Goal: Find specific page/section: Find specific page/section

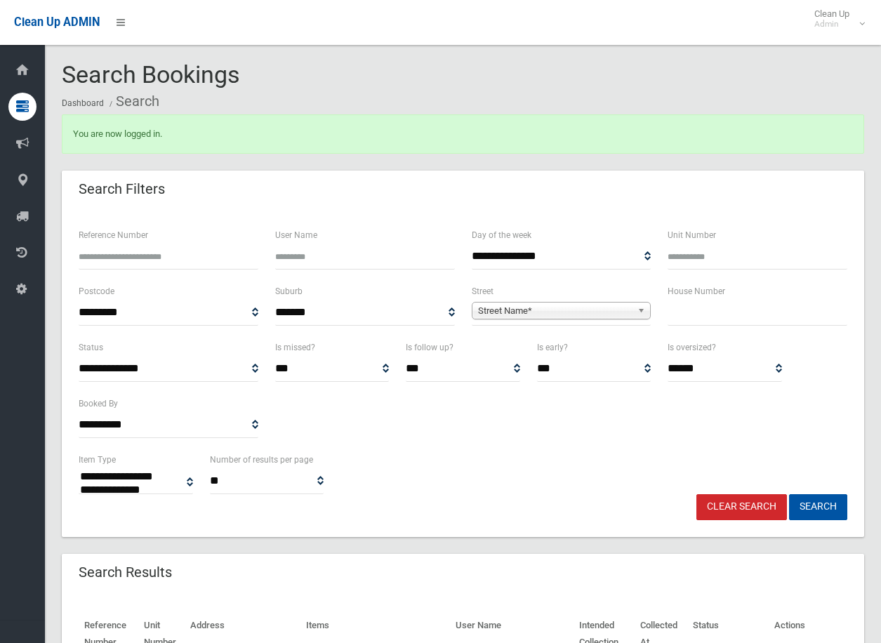
select select
click at [696, 316] on input "text" at bounding box center [758, 313] width 180 height 26
type input "*"
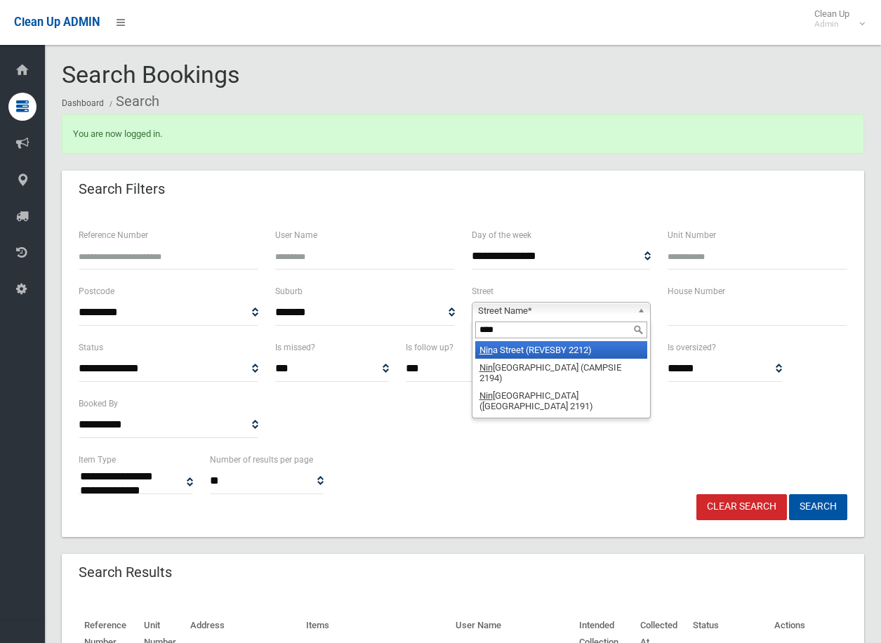
type input "*****"
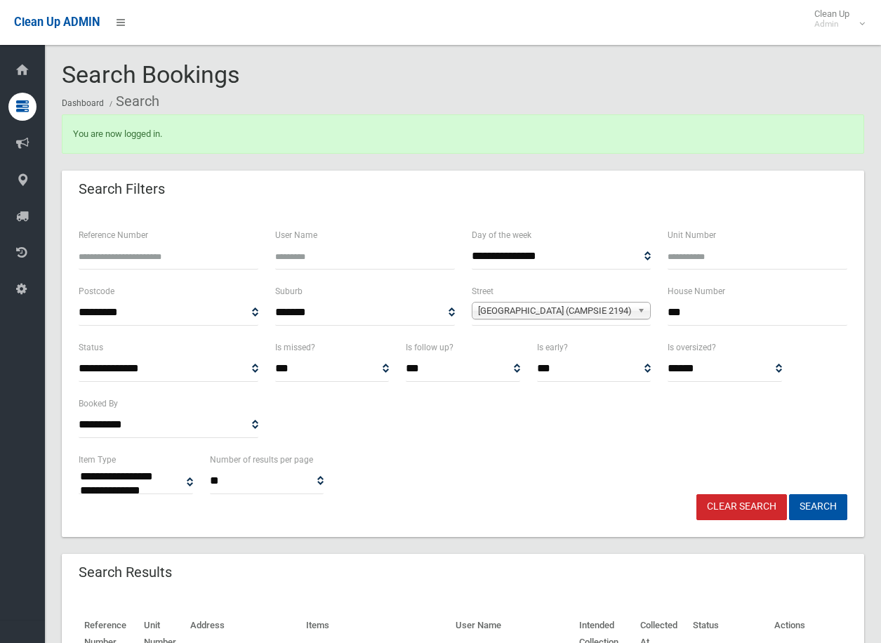
type input "***"
click at [789, 494] on button "Search" at bounding box center [818, 507] width 58 height 26
select select
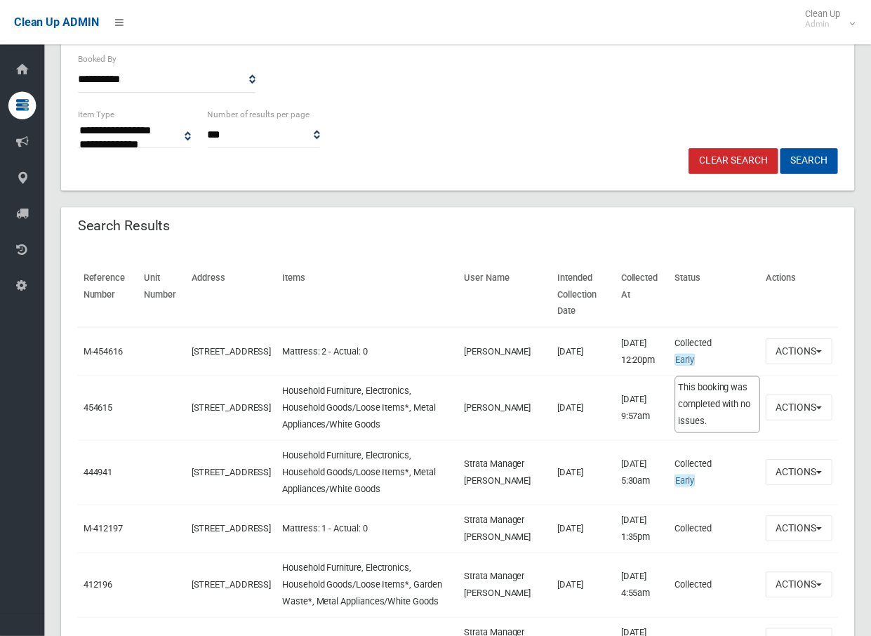
scroll to position [351, 0]
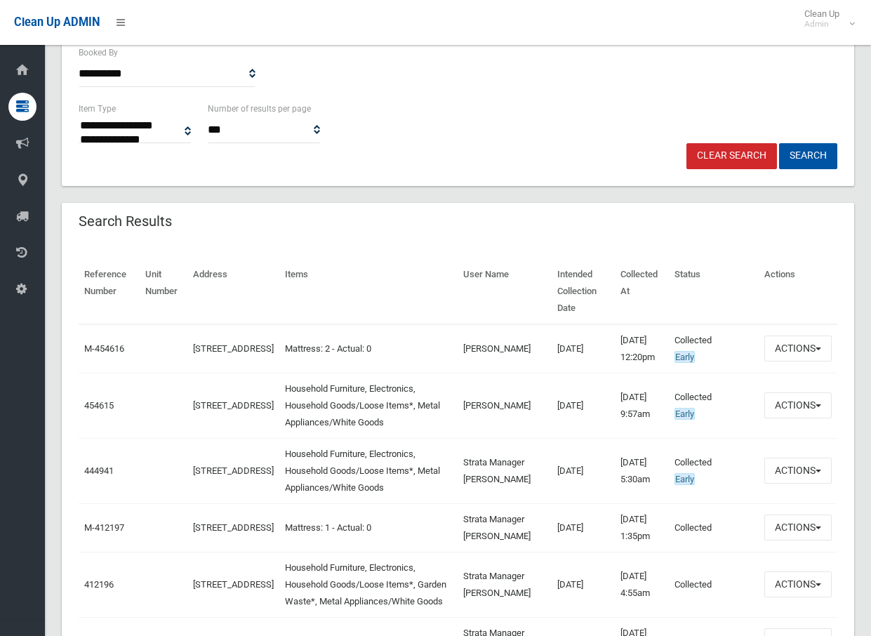
click at [742, 147] on link "Clear Search" at bounding box center [732, 156] width 91 height 26
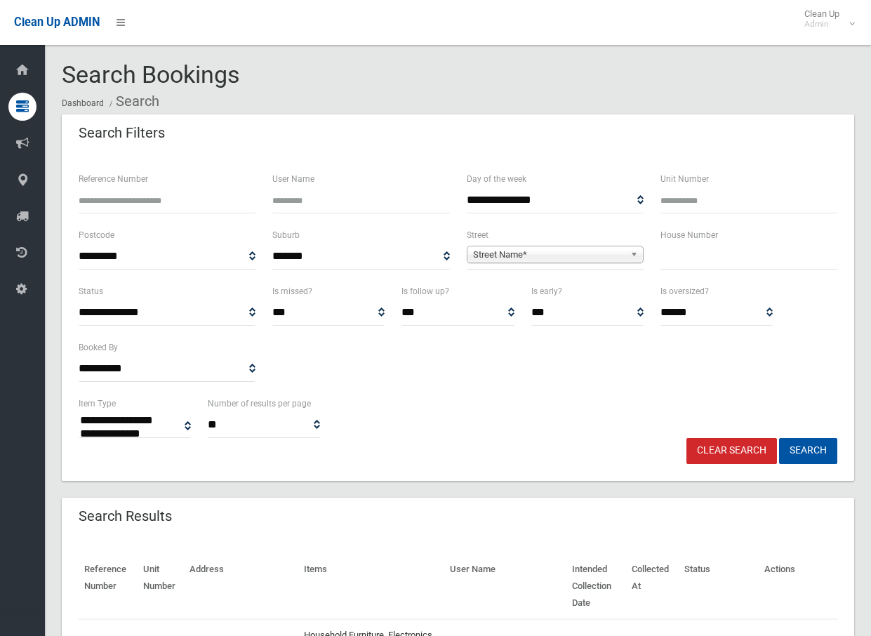
select select
click at [634, 255] on b at bounding box center [636, 254] width 13 height 16
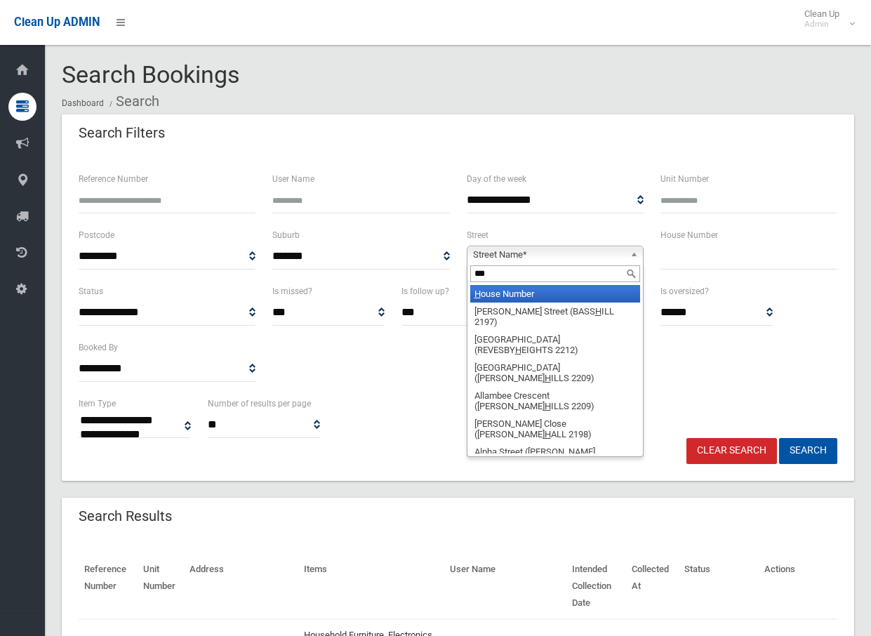
type input "****"
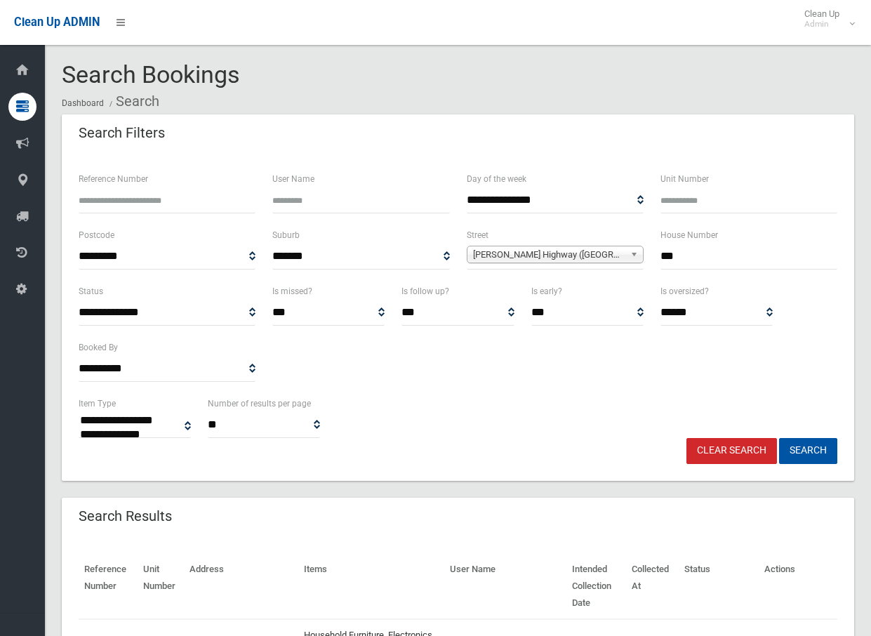
type input "***"
click at [779, 438] on button "Search" at bounding box center [808, 451] width 58 height 26
select select
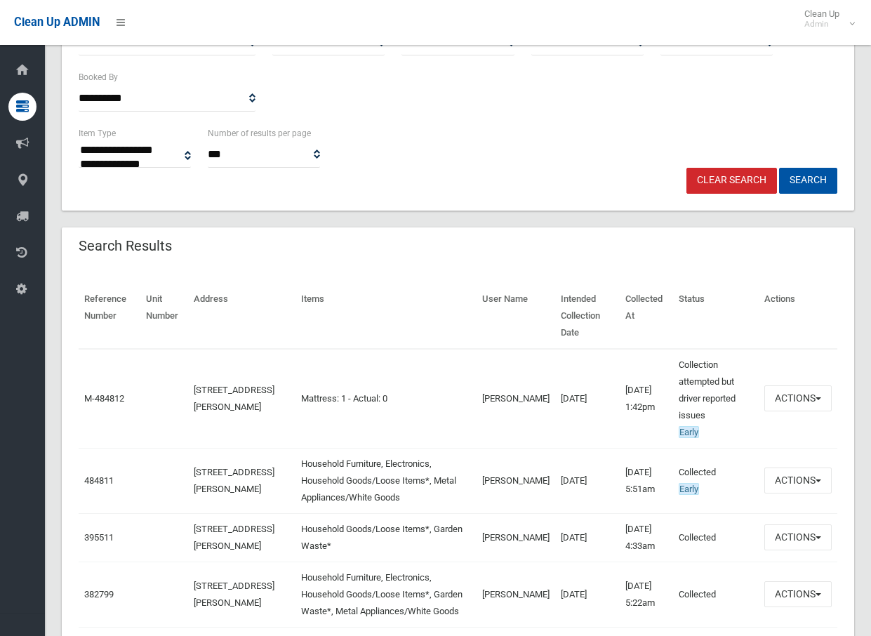
scroll to position [351, 0]
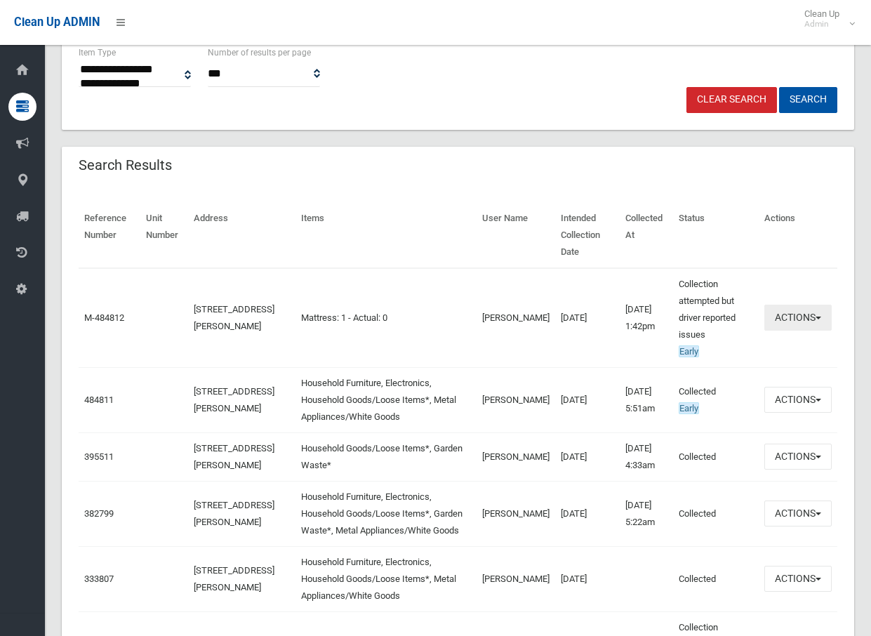
click at [822, 305] on button "Actions" at bounding box center [798, 318] width 67 height 26
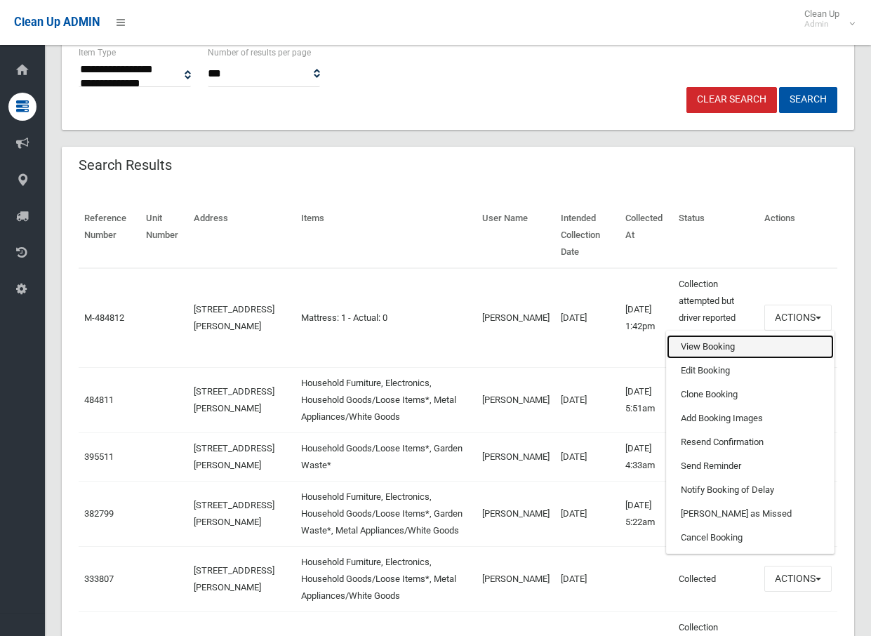
click at [716, 335] on link "View Booking" at bounding box center [750, 347] width 167 height 24
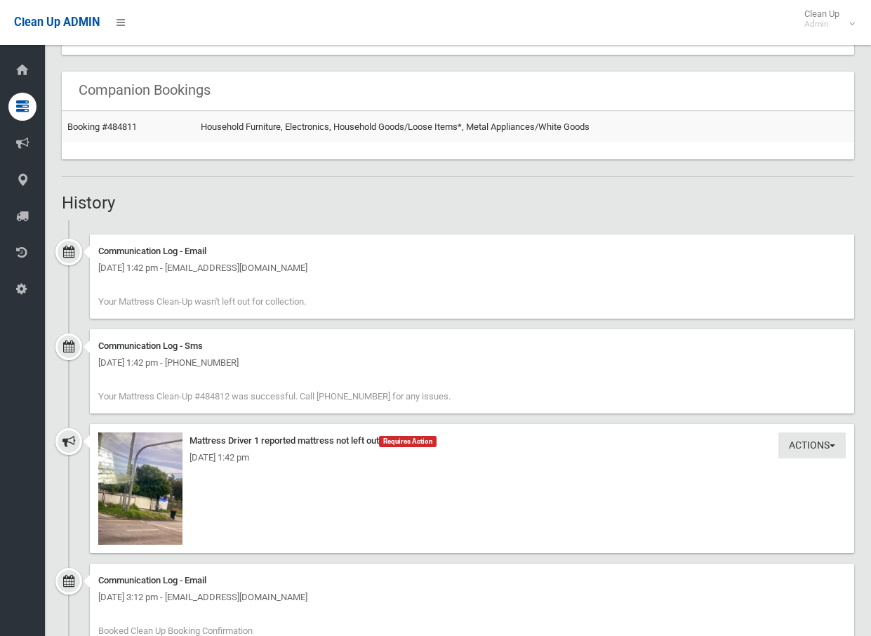
scroll to position [959, 0]
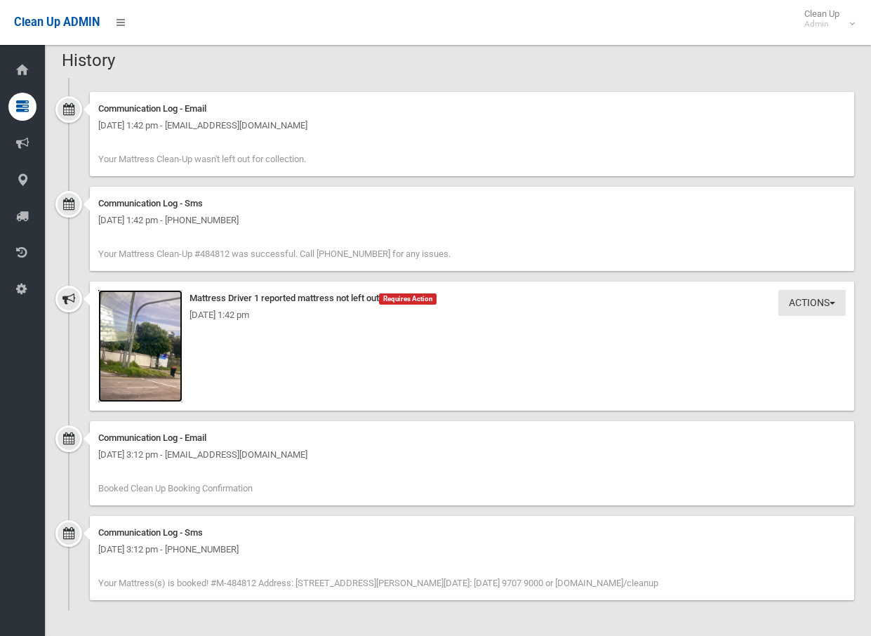
click at [140, 359] on img at bounding box center [140, 346] width 84 height 112
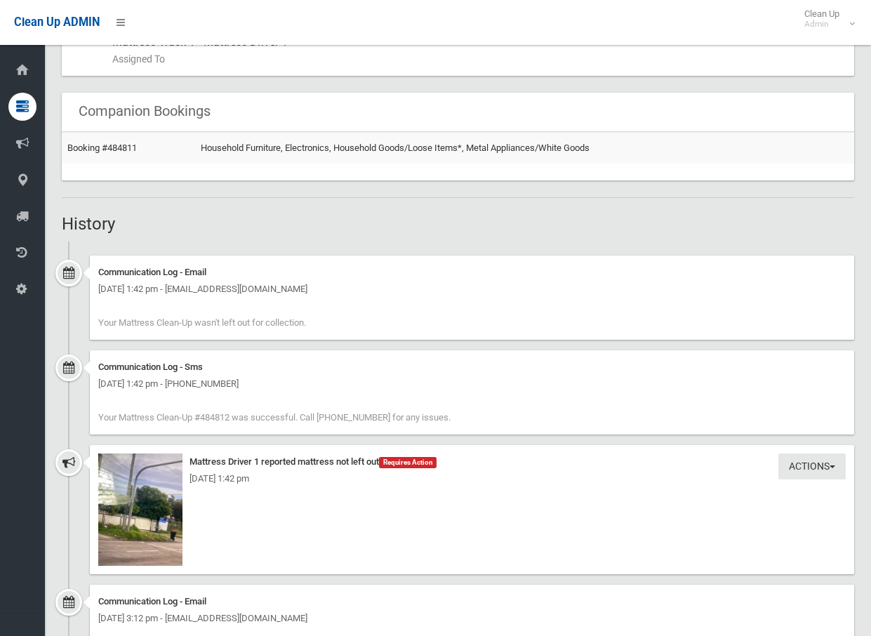
scroll to position [913, 0]
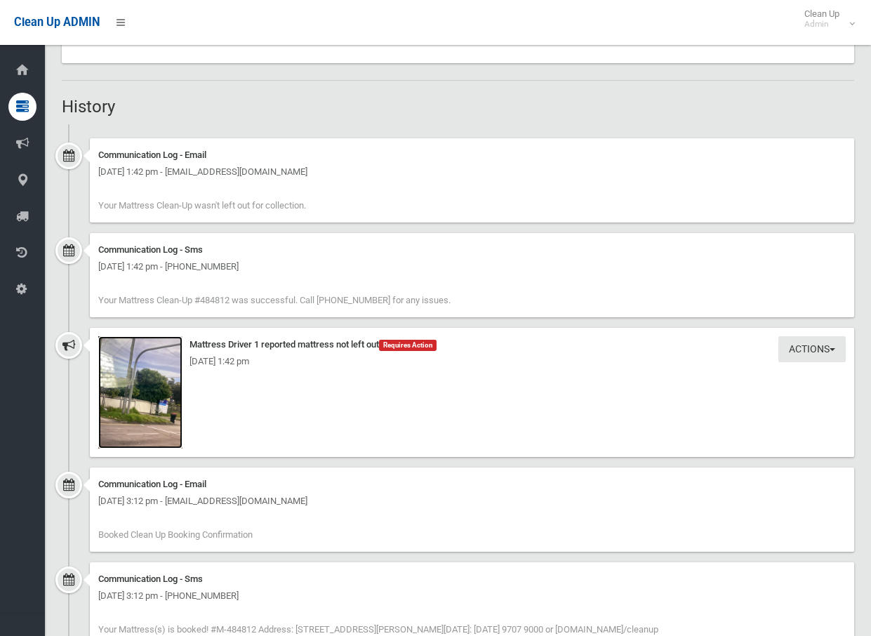
click at [177, 409] on img at bounding box center [140, 392] width 84 height 112
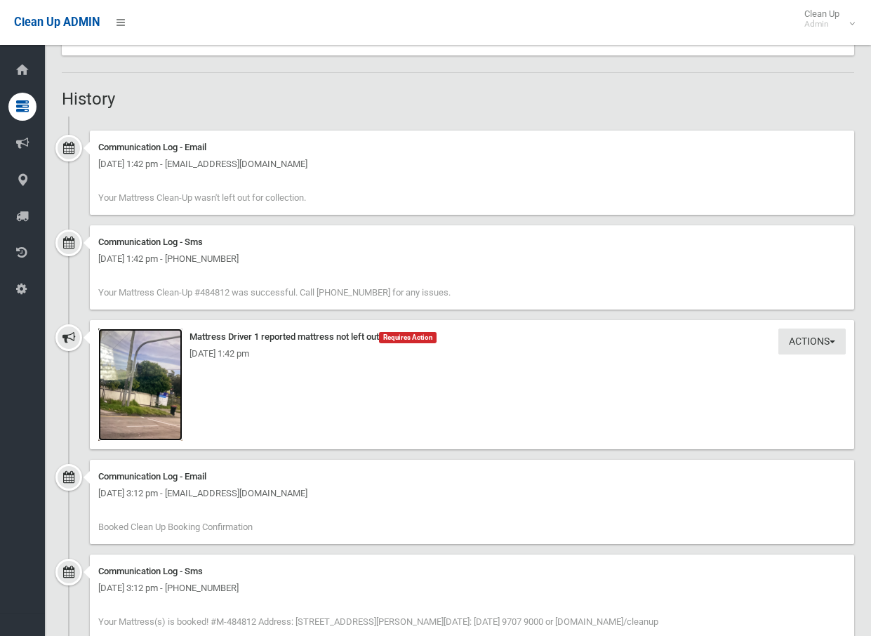
scroll to position [959, 0]
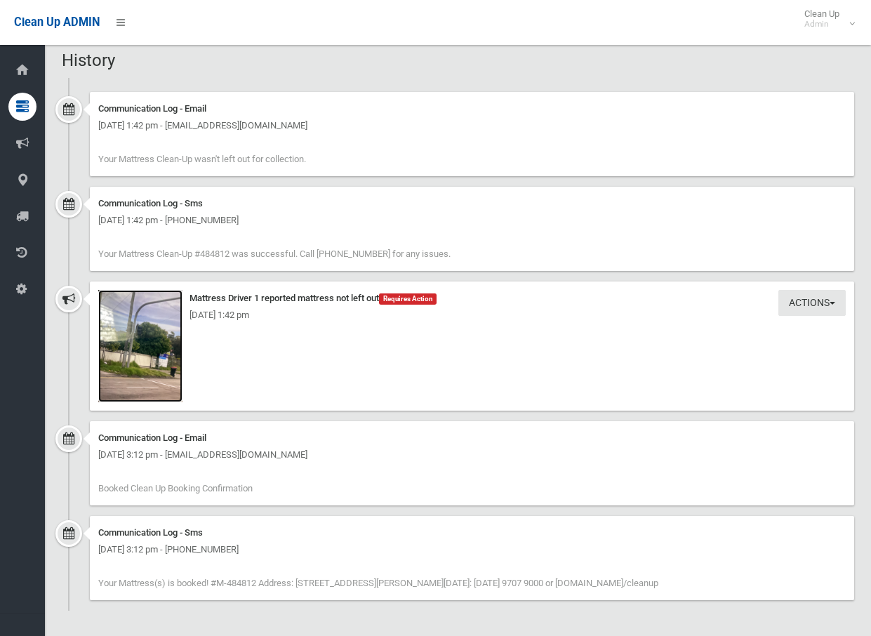
click at [157, 371] on img at bounding box center [140, 346] width 84 height 112
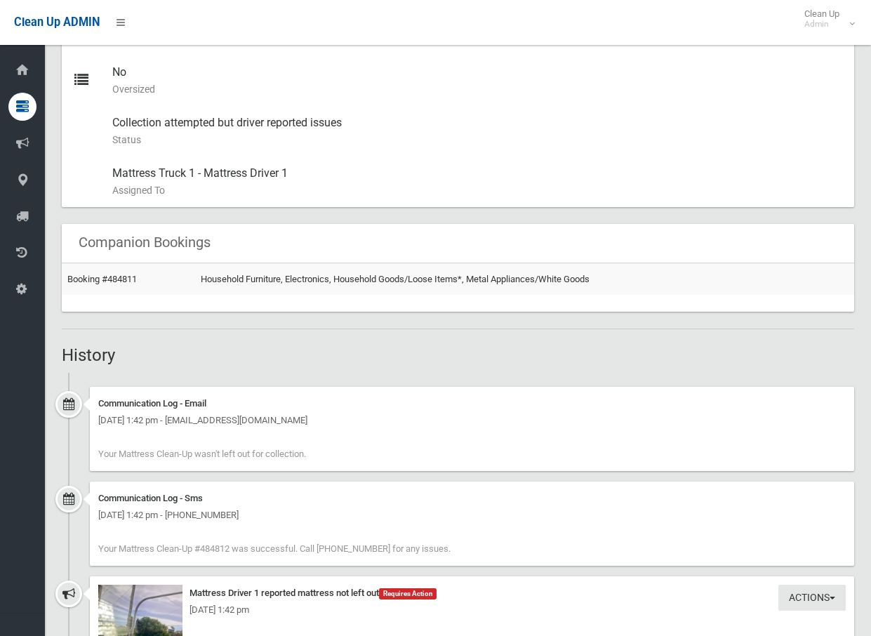
scroll to position [842, 0]
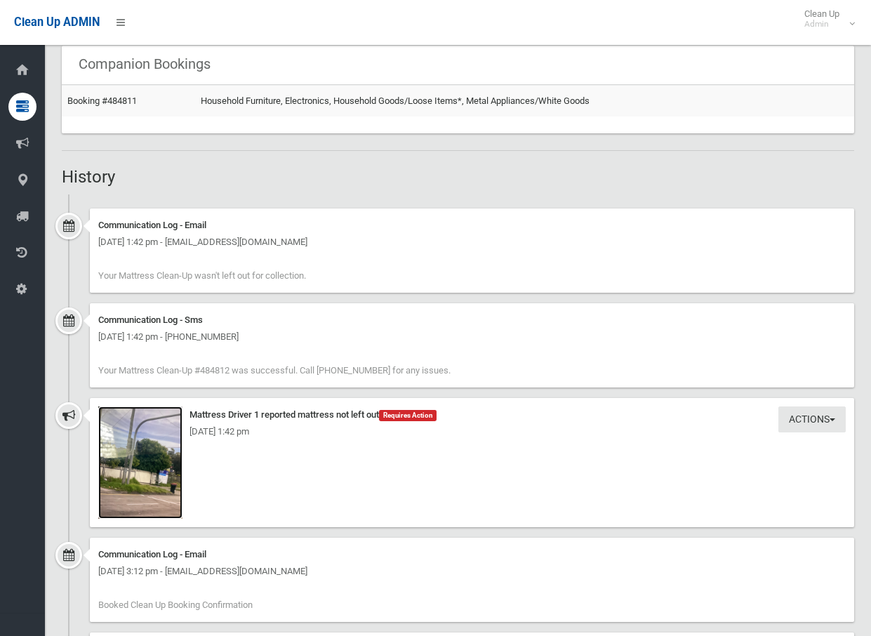
click at [154, 494] on img at bounding box center [140, 462] width 84 height 112
click at [160, 472] on img at bounding box center [140, 462] width 84 height 112
click at [162, 469] on img at bounding box center [140, 462] width 84 height 112
